Goal: Task Accomplishment & Management: Manage account settings

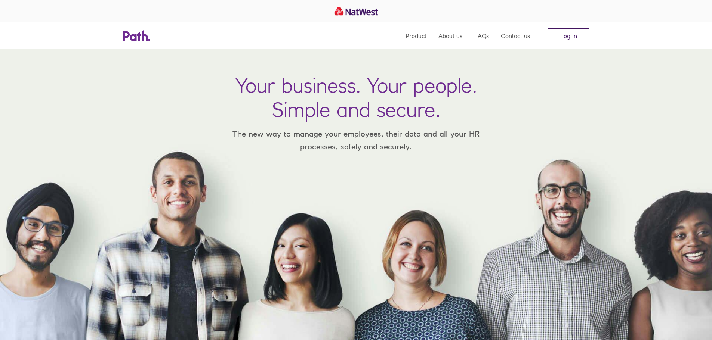
click at [570, 36] on link "Log in" at bounding box center [568, 35] width 41 height 15
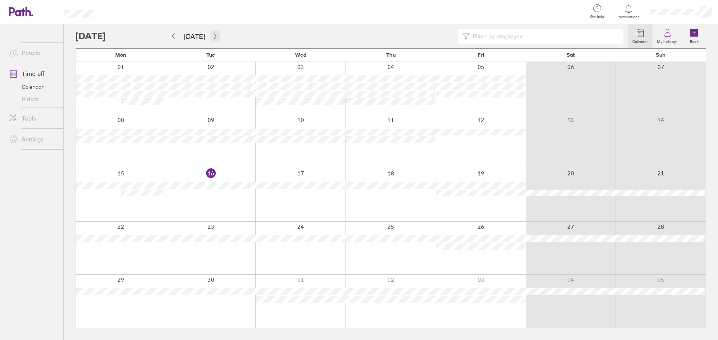
click at [215, 31] on button "button" at bounding box center [214, 36] width 9 height 12
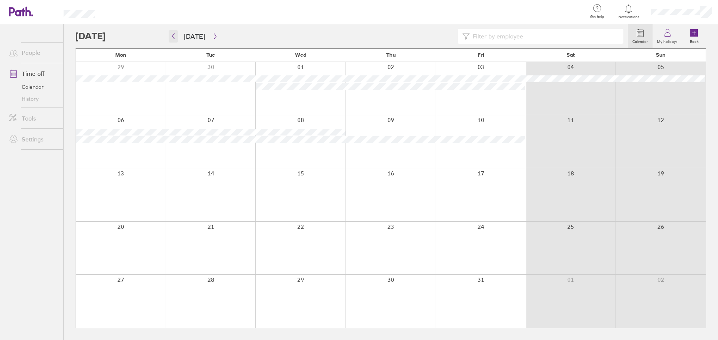
click at [175, 37] on icon "button" at bounding box center [173, 36] width 6 height 6
